Goal: Find specific page/section: Find specific page/section

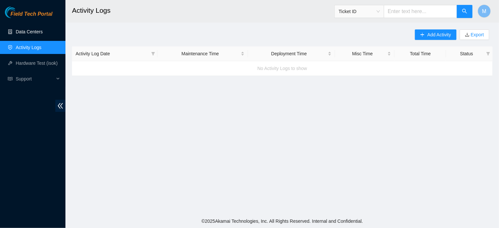
click at [16, 29] on link "Data Centers" at bounding box center [29, 31] width 27 height 5
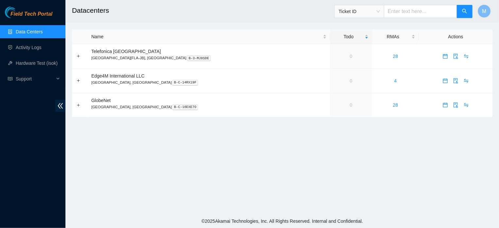
click at [16, 29] on link "Data Centers" at bounding box center [29, 31] width 27 height 5
click at [34, 50] on link "Activity Logs" at bounding box center [29, 47] width 26 height 5
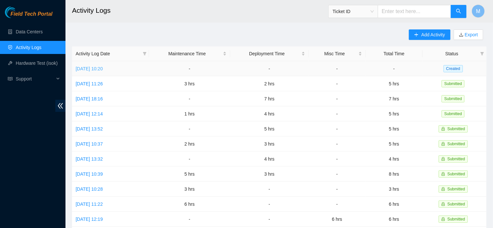
click at [103, 69] on link "Tue, 02 Sep 2025 10:20" at bounding box center [89, 68] width 27 height 5
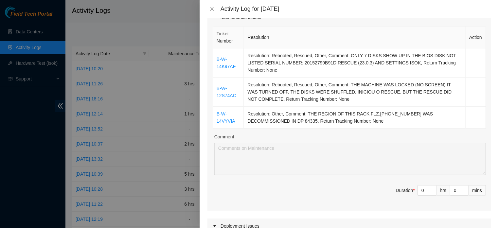
scroll to position [102, 0]
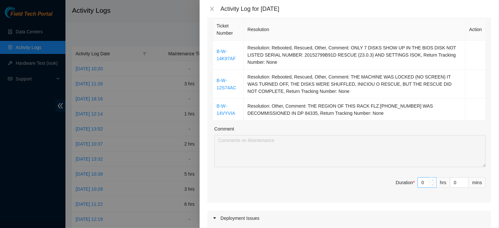
click at [421, 187] on input "0" at bounding box center [427, 183] width 18 height 10
type input "3"
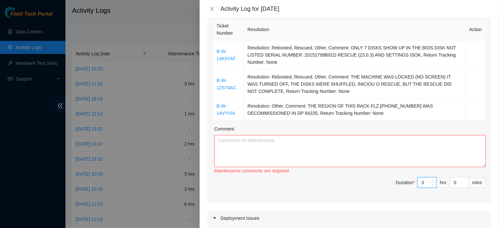
type input "3"
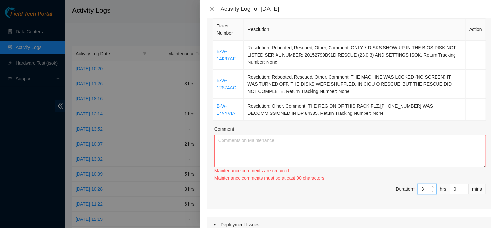
type input "3"
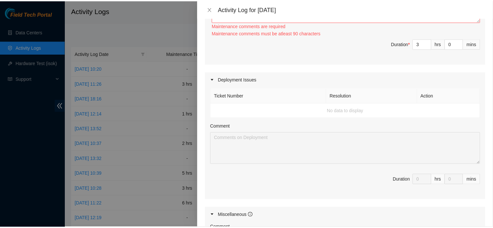
scroll to position [213, 0]
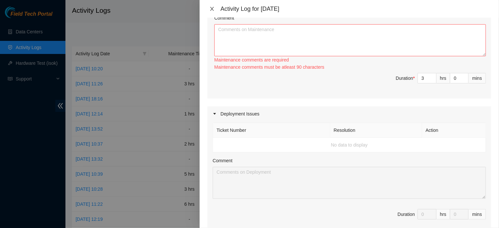
click at [210, 8] on icon "close" at bounding box center [211, 8] width 5 height 5
